Goal: Information Seeking & Learning: Learn about a topic

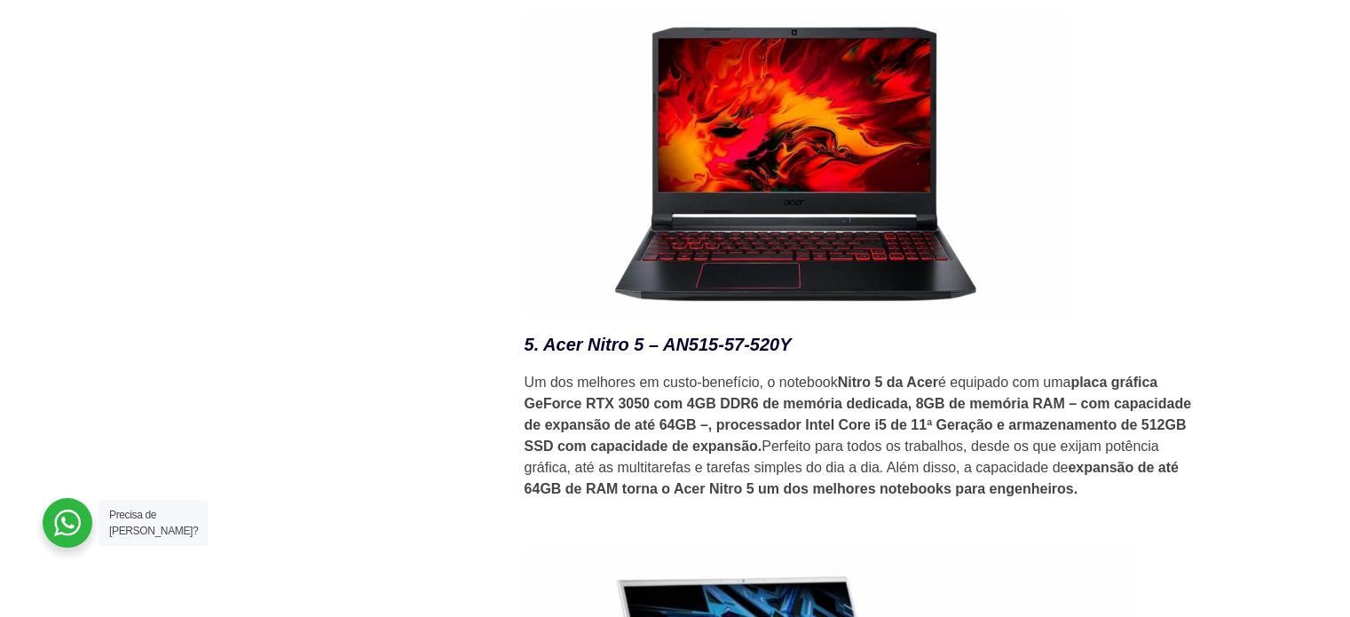
scroll to position [4436, 0]
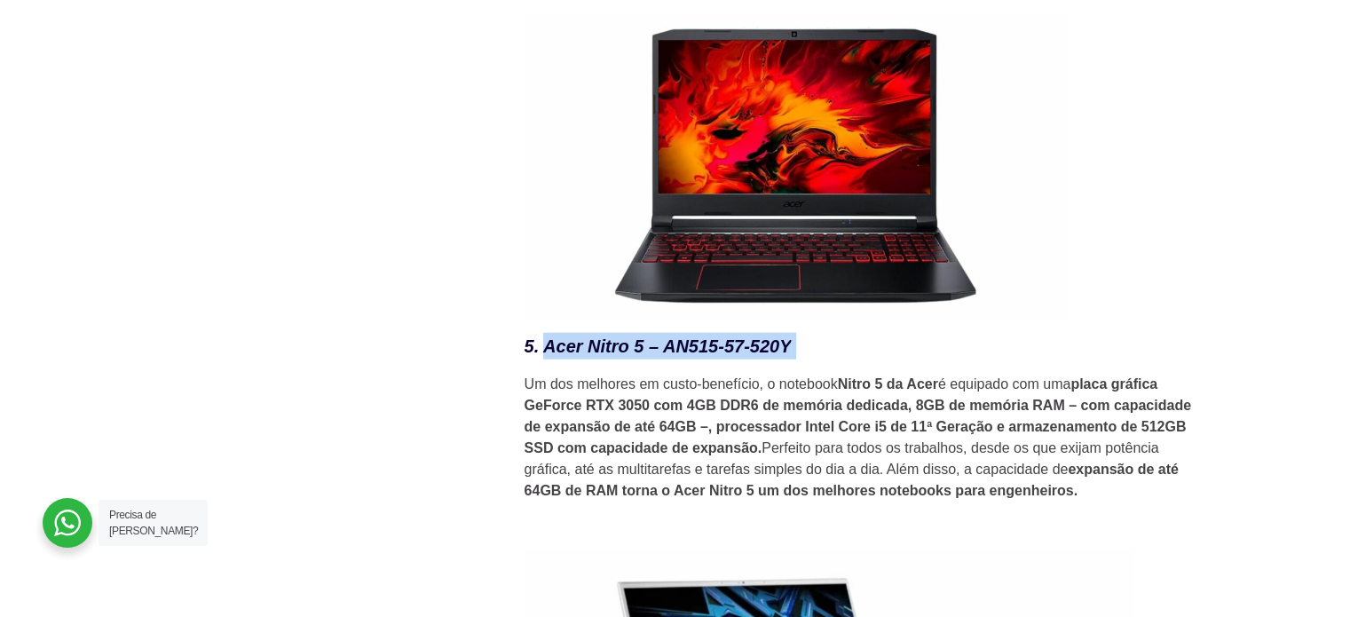
drag, startPoint x: 799, startPoint y: 361, endPoint x: 541, endPoint y: 340, distance: 258.2
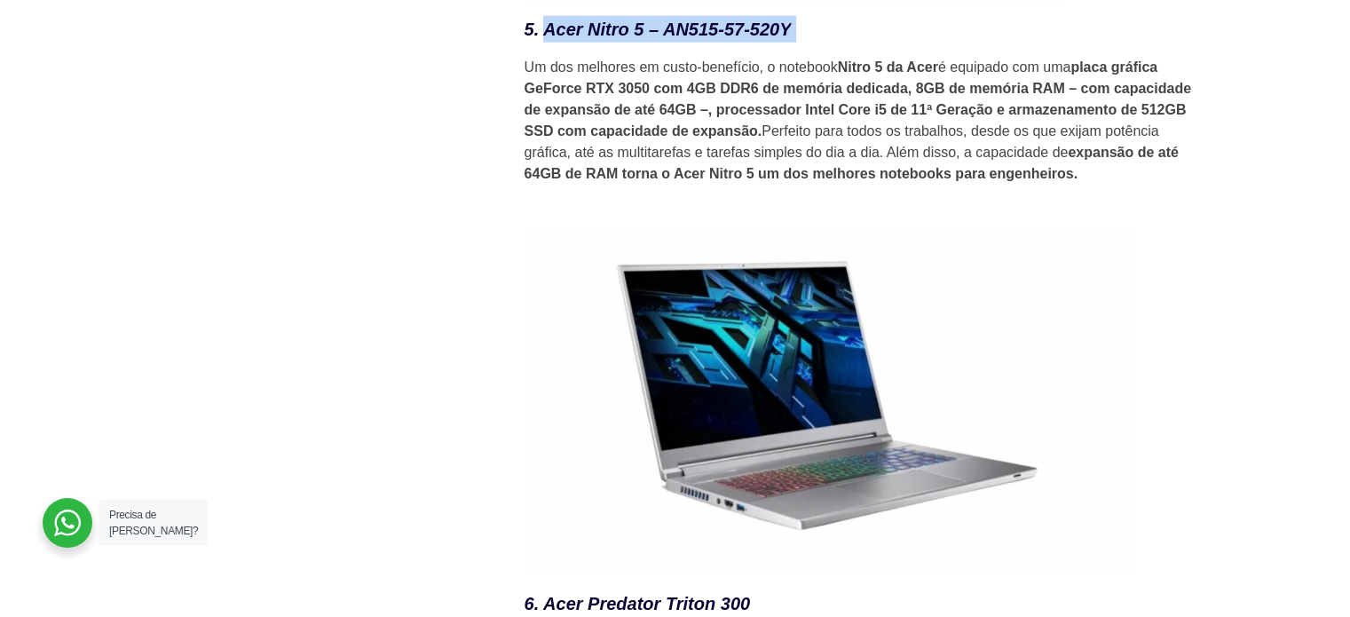
scroll to position [4791, 0]
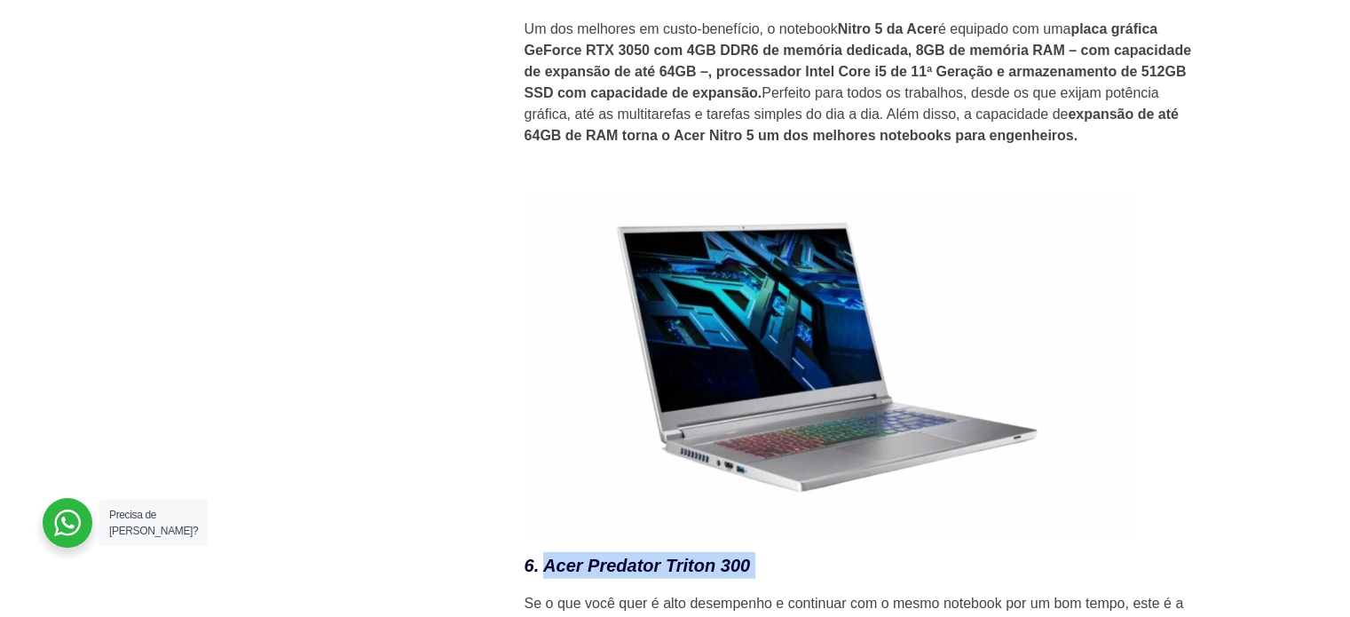
drag, startPoint x: 704, startPoint y: 567, endPoint x: 543, endPoint y: 557, distance: 160.9
copy h3 "Acer Predator Triton 300"
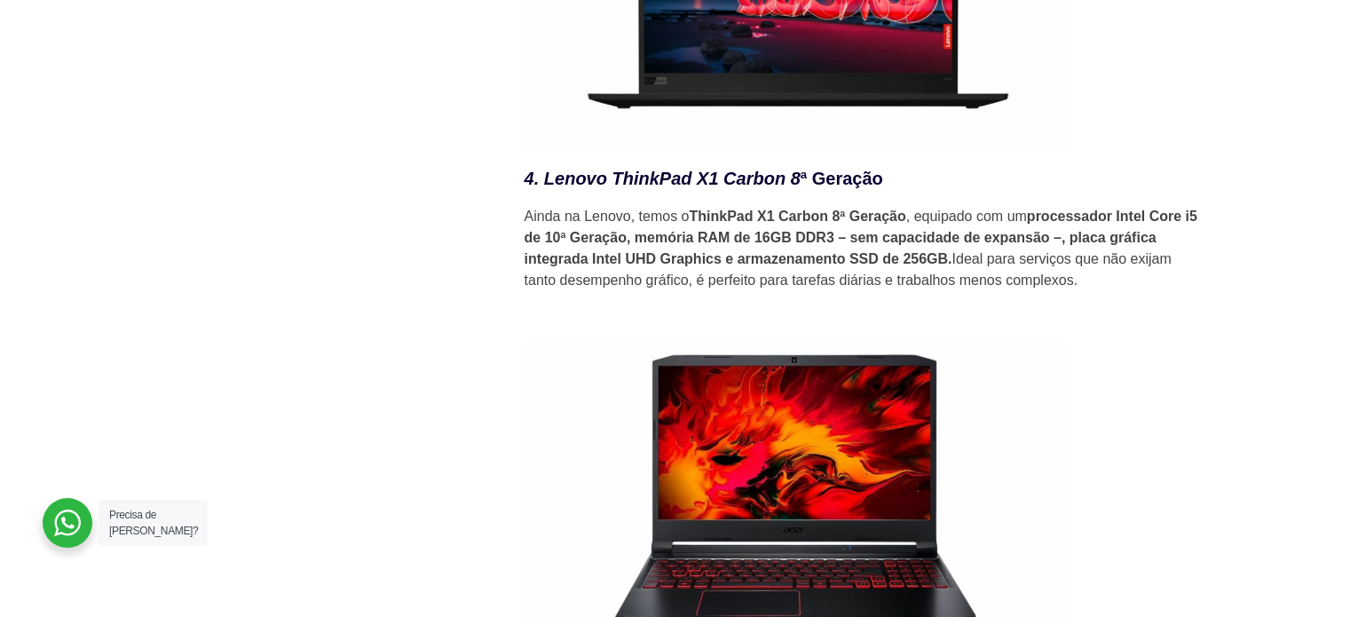
scroll to position [3904, 0]
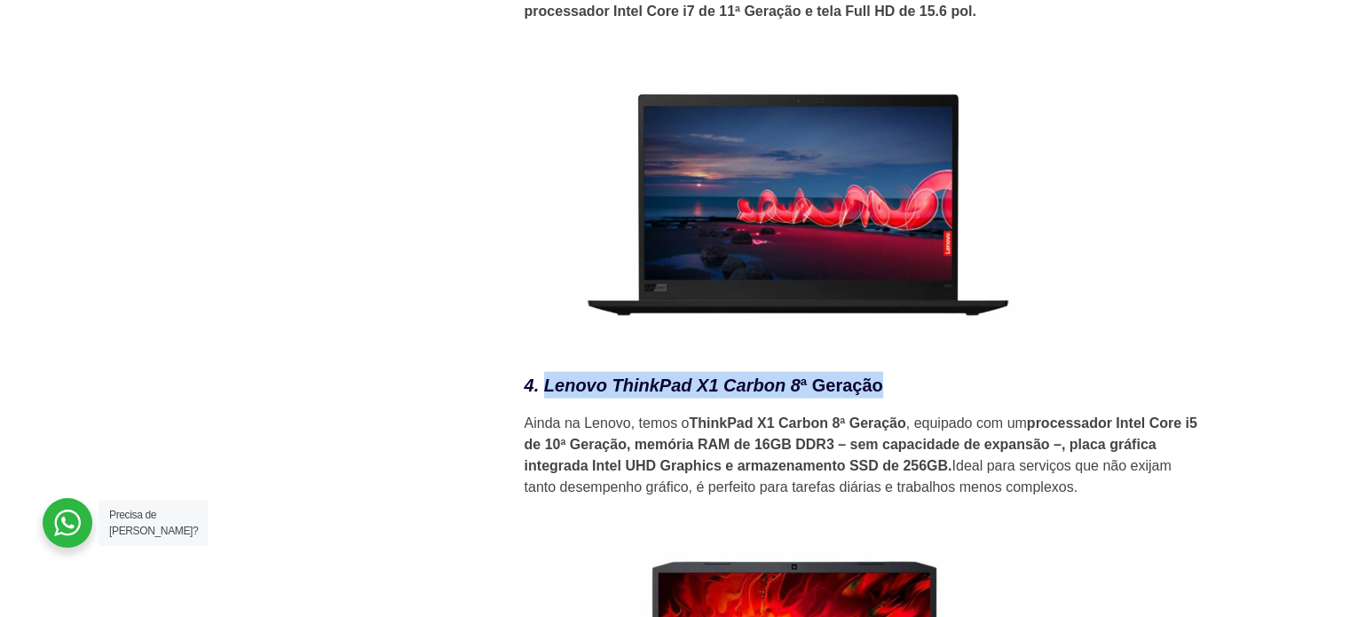
drag, startPoint x: 884, startPoint y: 402, endPoint x: 547, endPoint y: 400, distance: 337.2
click at [547, 398] on h3 "4. Lenovo ThinkPad X1 Carbon 8 ª Geração" at bounding box center [861, 385] width 674 height 27
copy h3 "Lenovo ThinkPad X1 Carbon 8 ª Geração"
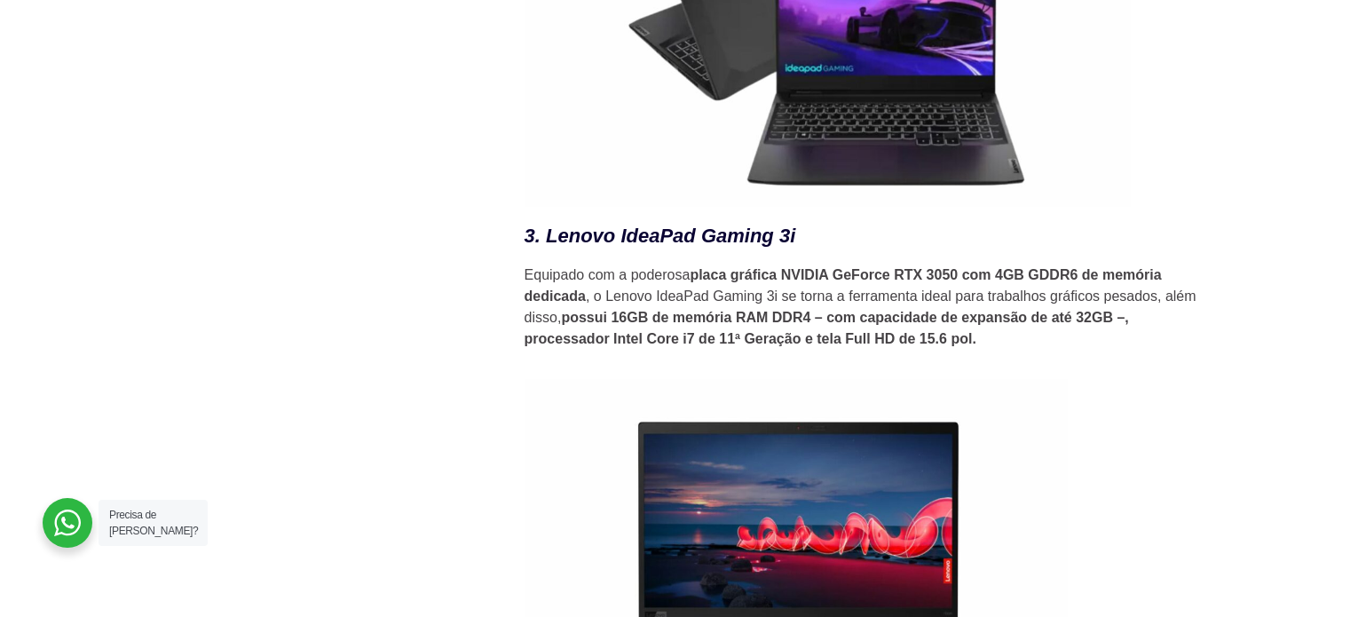
scroll to position [3549, 0]
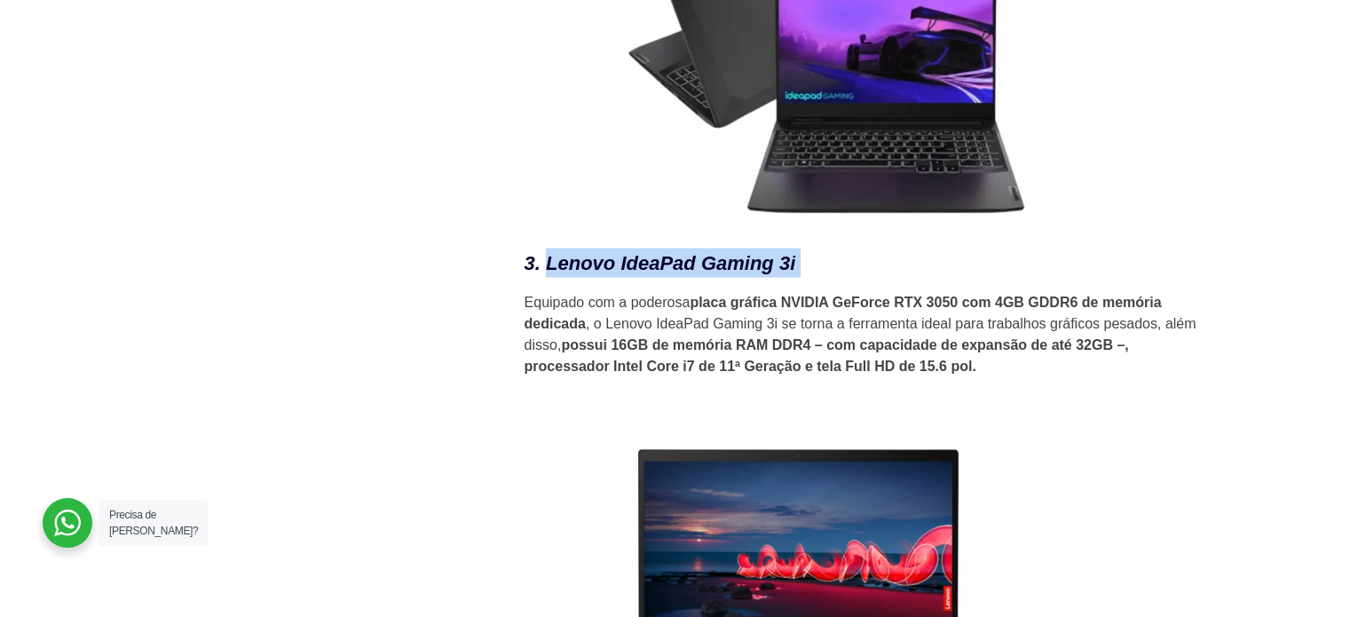
drag, startPoint x: 798, startPoint y: 264, endPoint x: 549, endPoint y: 273, distance: 248.6
click at [549, 273] on h3 "3. Lenovo IdeaPad Gaming 3i" at bounding box center [861, 262] width 674 height 29
copy h3 "Lenovo IdeaPad Gaming 3i"
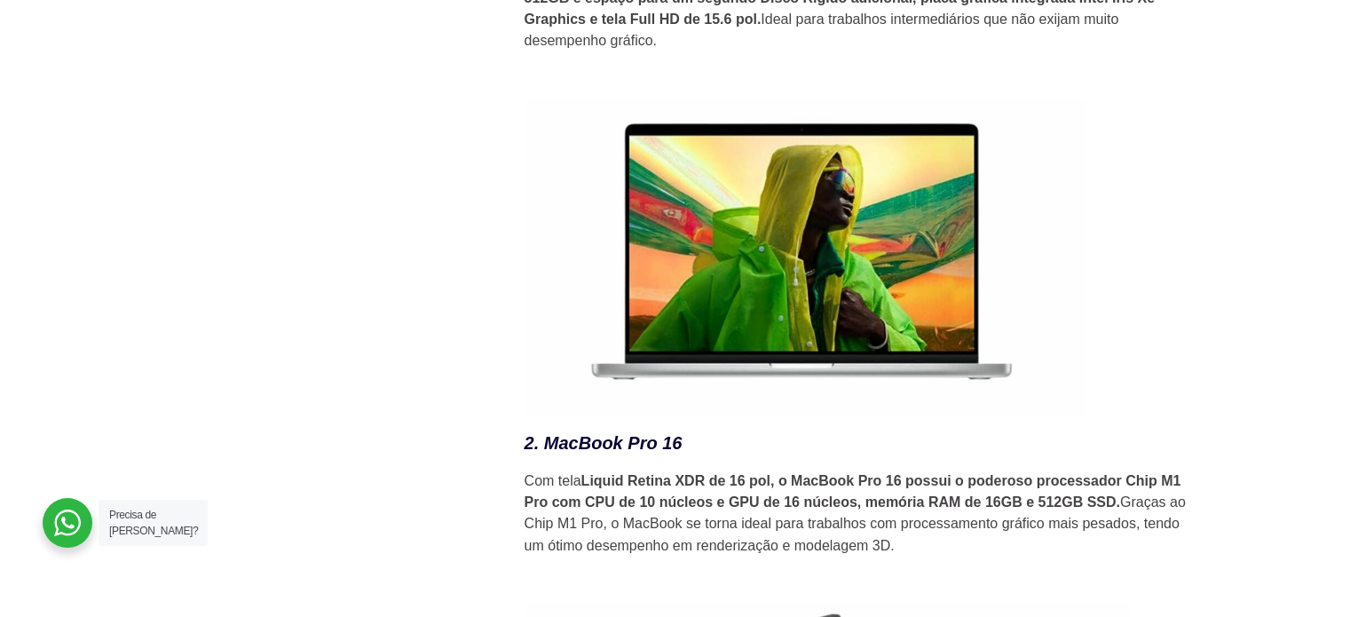
scroll to position [2573, 0]
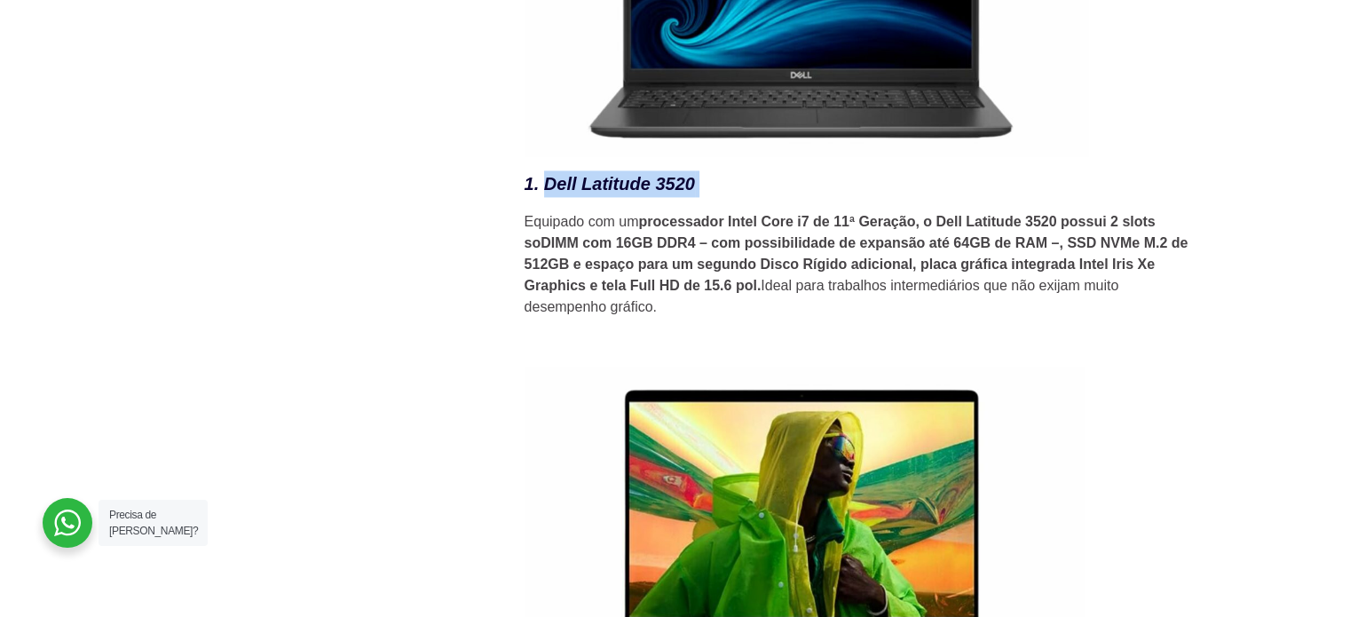
drag, startPoint x: 707, startPoint y: 201, endPoint x: 544, endPoint y: 182, distance: 164.4
click at [544, 182] on h3 "1. Dell Latitude 3520" at bounding box center [861, 183] width 674 height 27
copy h3 "Dell Latitude 3520"
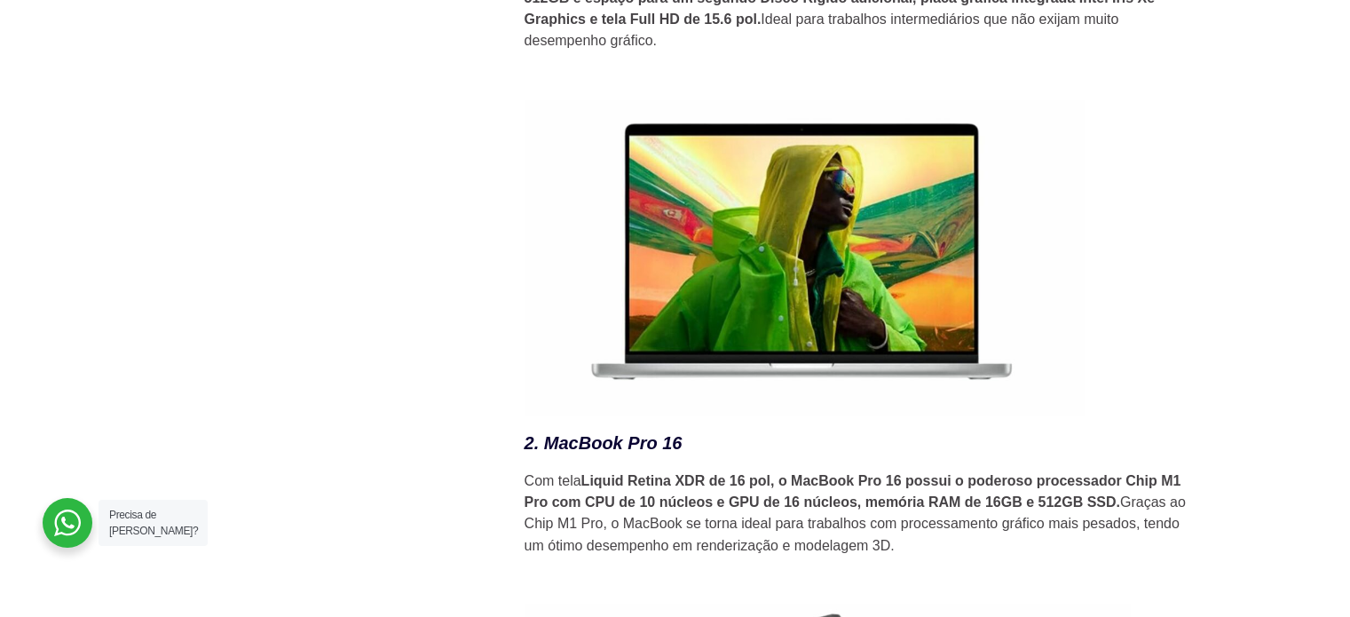
scroll to position [2928, 0]
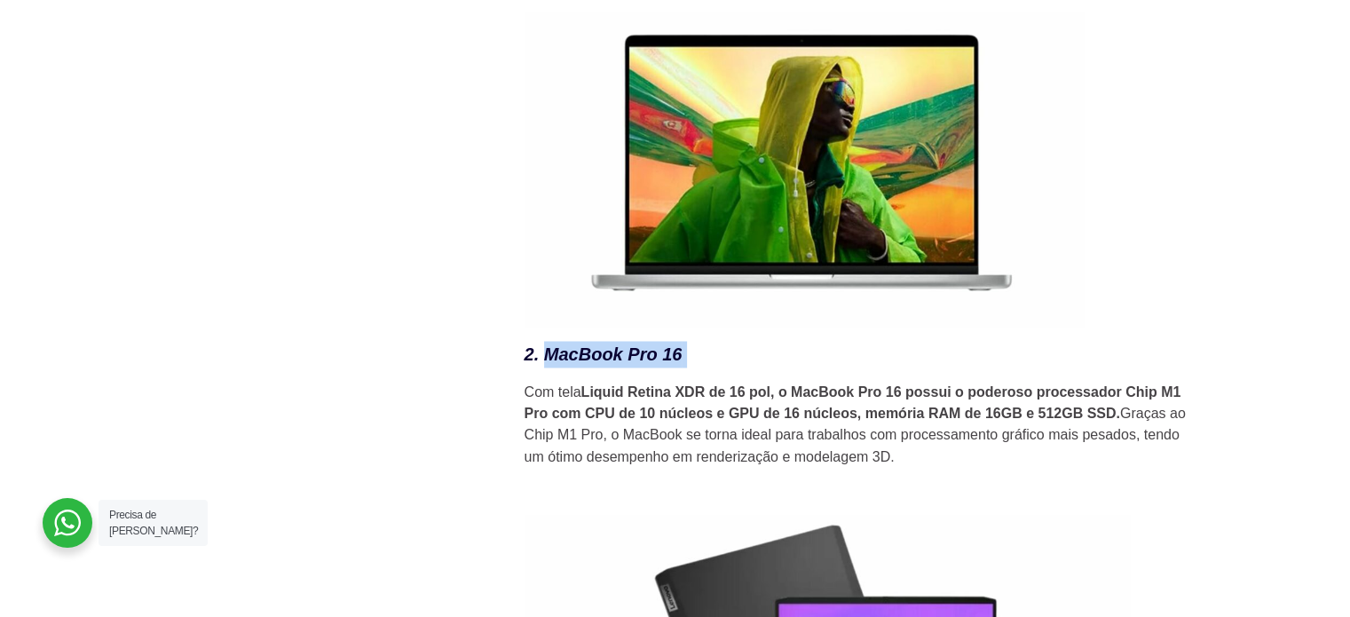
drag, startPoint x: 692, startPoint y: 368, endPoint x: 548, endPoint y: 358, distance: 144.1
click at [548, 358] on h3 "2. MacBook Pro 16" at bounding box center [861, 354] width 674 height 27
copy h3 "MacBook Pro 16"
